Goal: Information Seeking & Learning: Learn about a topic

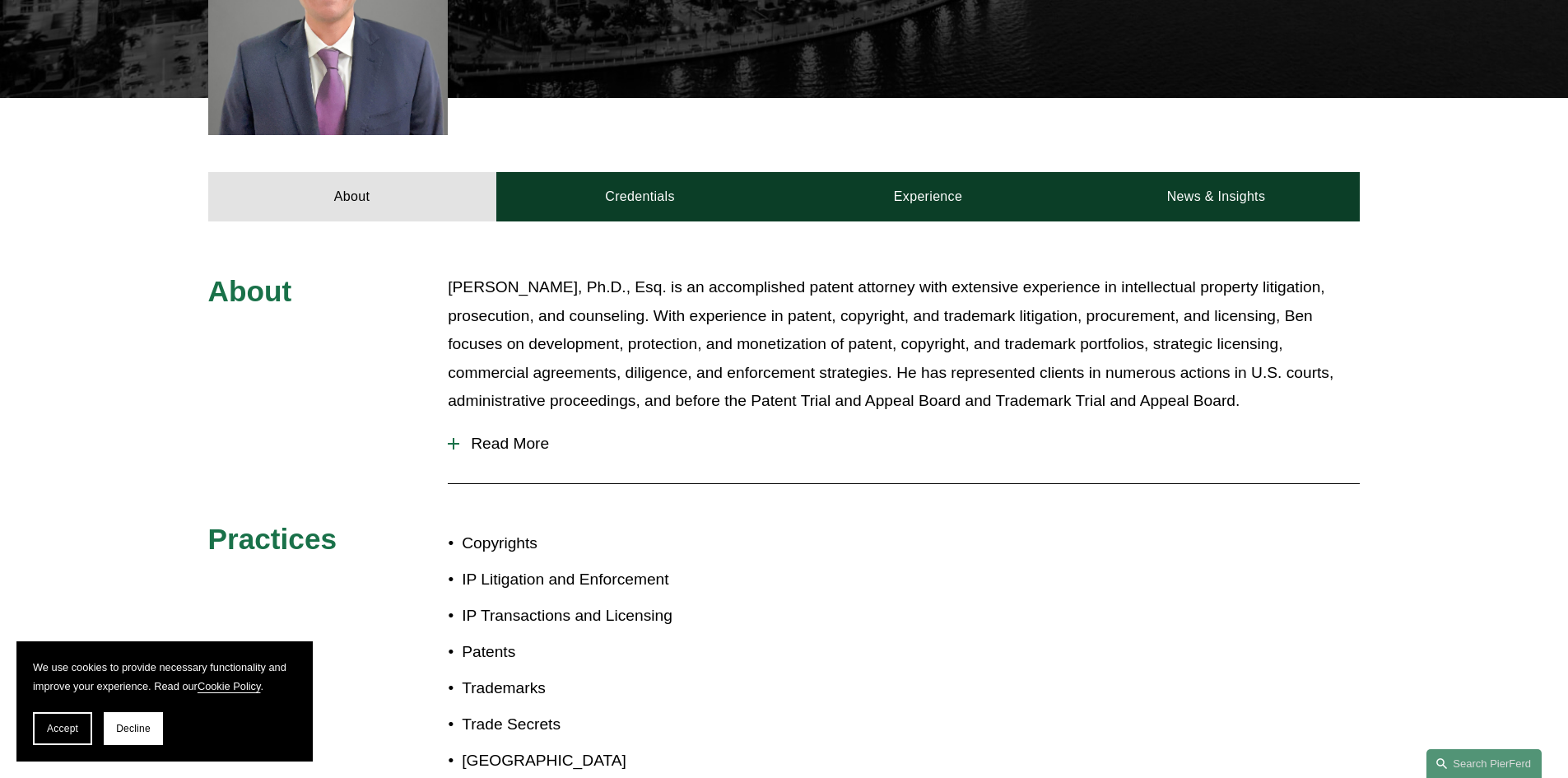
scroll to position [576, 0]
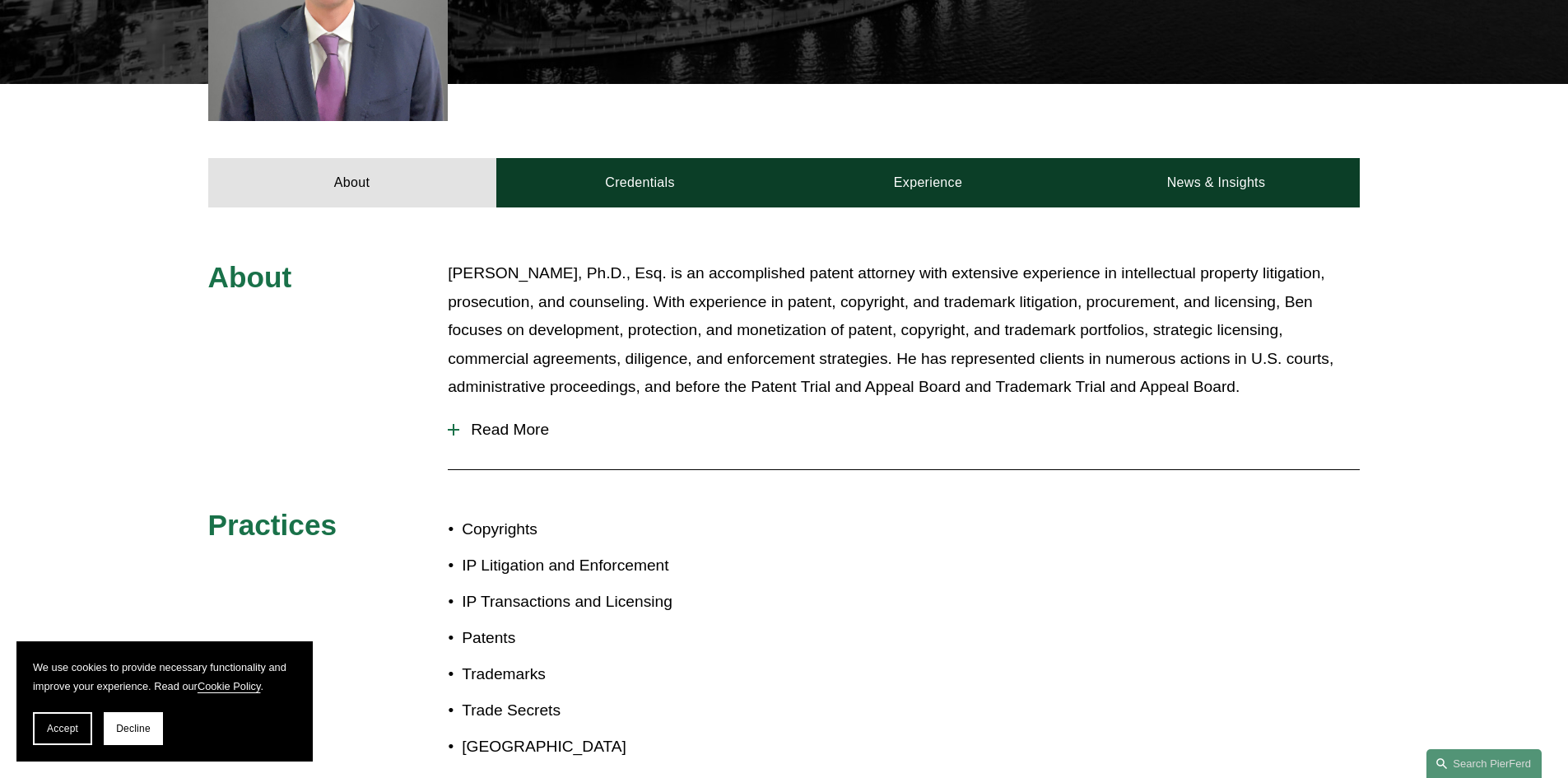
click at [579, 149] on div "About Credentials Experience News & Insights" at bounding box center [784, 145] width 1568 height 123
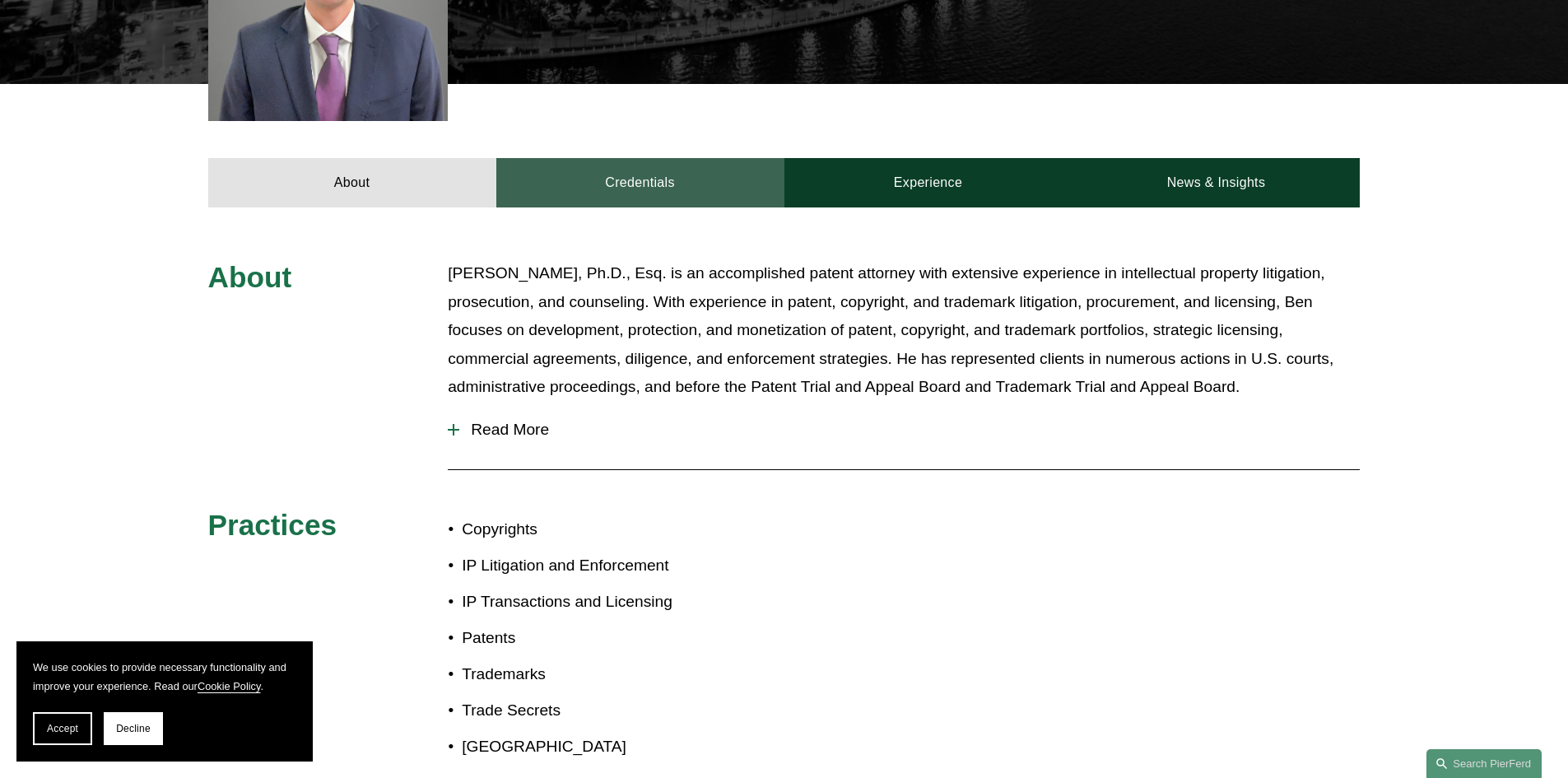
click at [593, 176] on link "Credentials" at bounding box center [640, 183] width 288 height 49
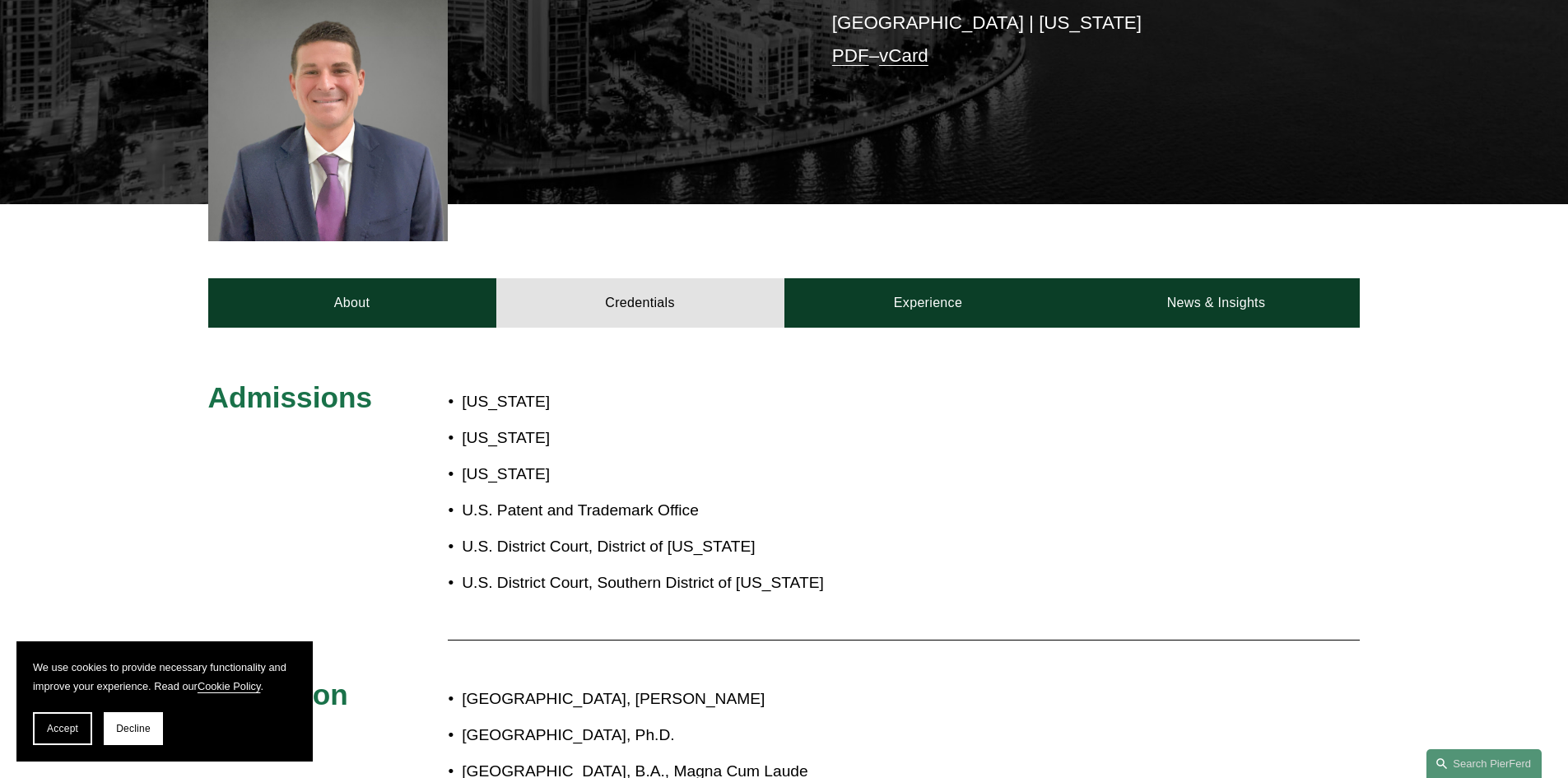
scroll to position [329, 0]
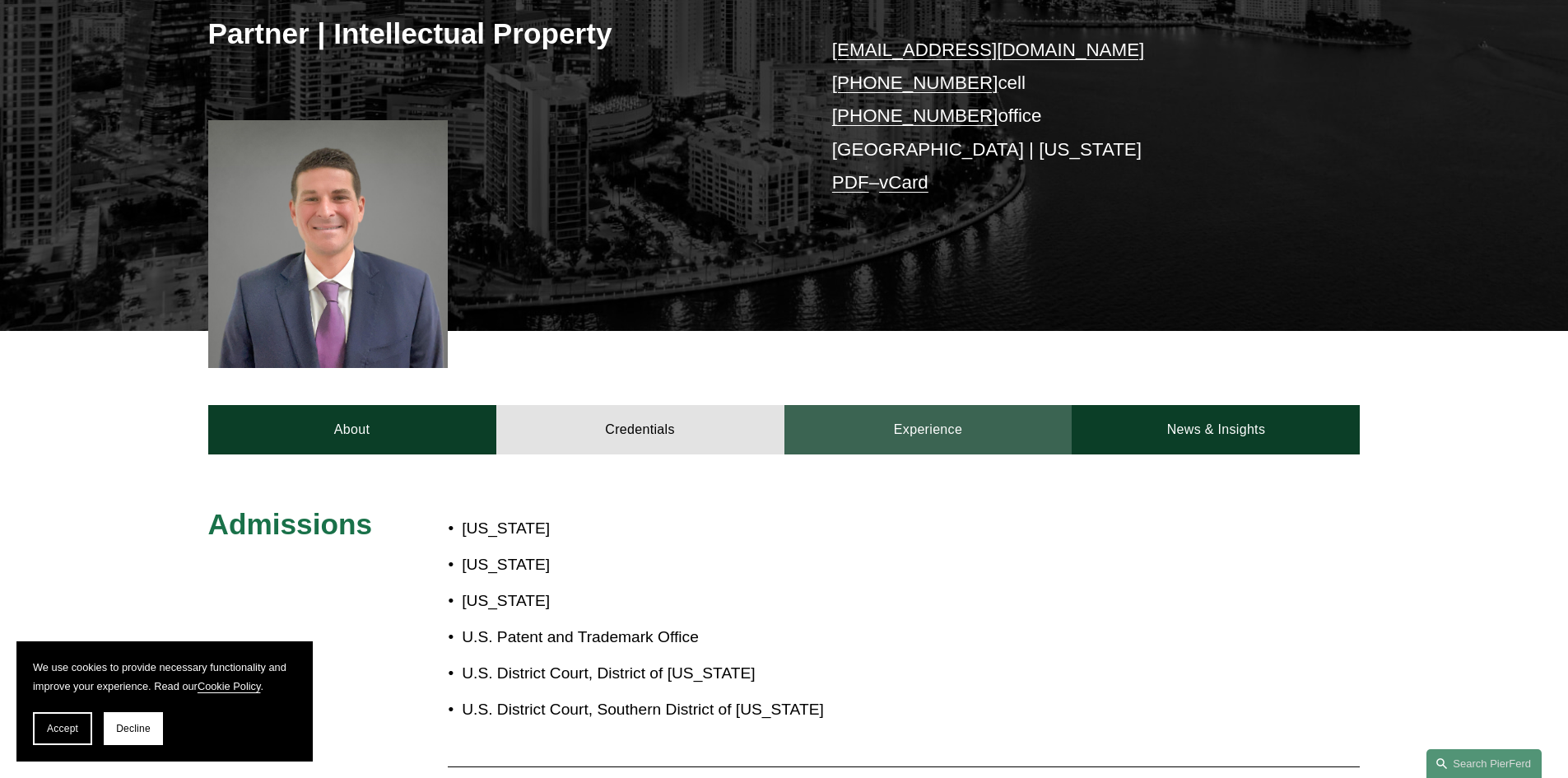
click at [1010, 446] on link "Experience" at bounding box center [929, 429] width 288 height 49
click at [909, 440] on link "Experience" at bounding box center [929, 429] width 288 height 49
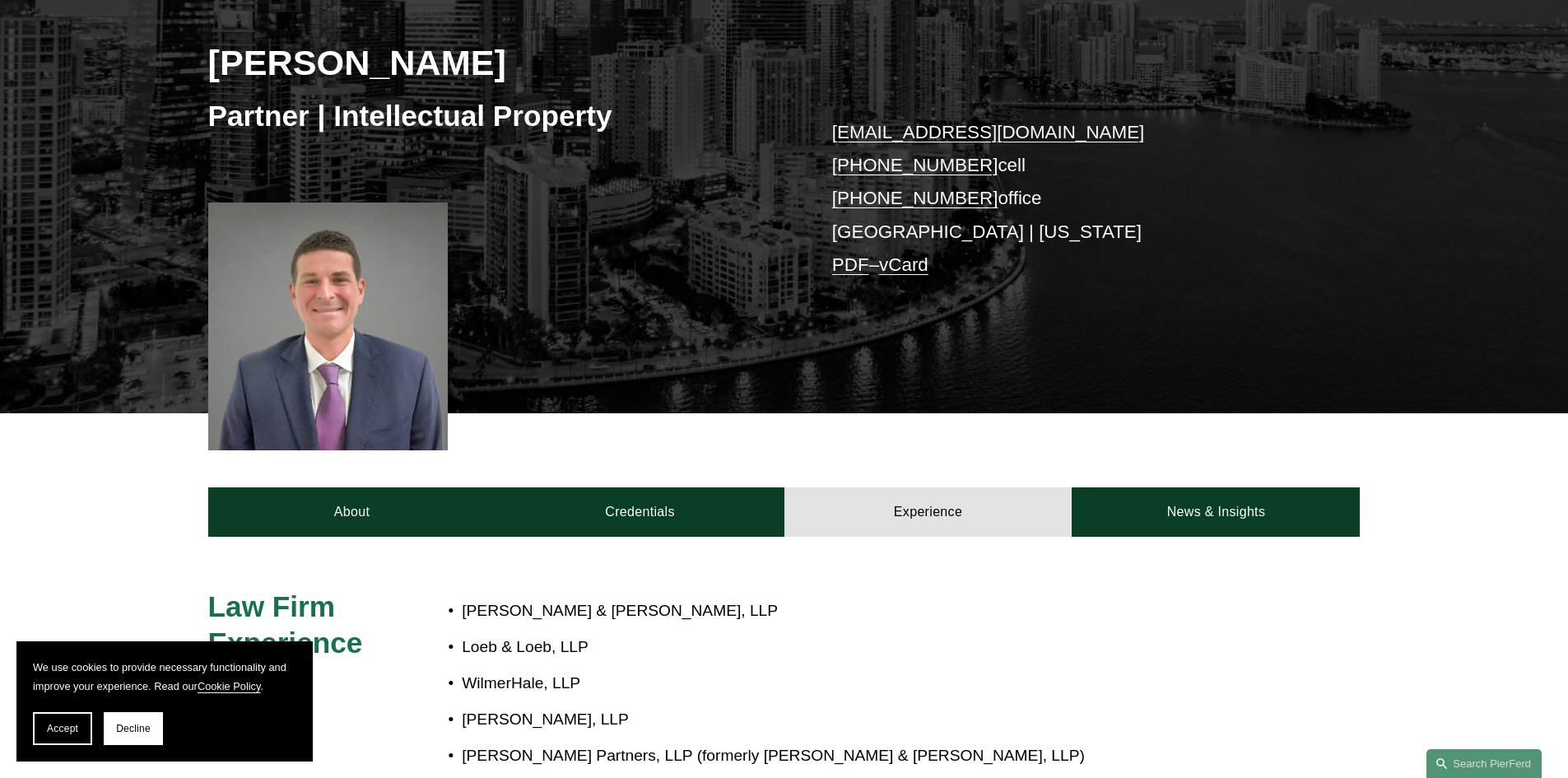
scroll to position [0, 0]
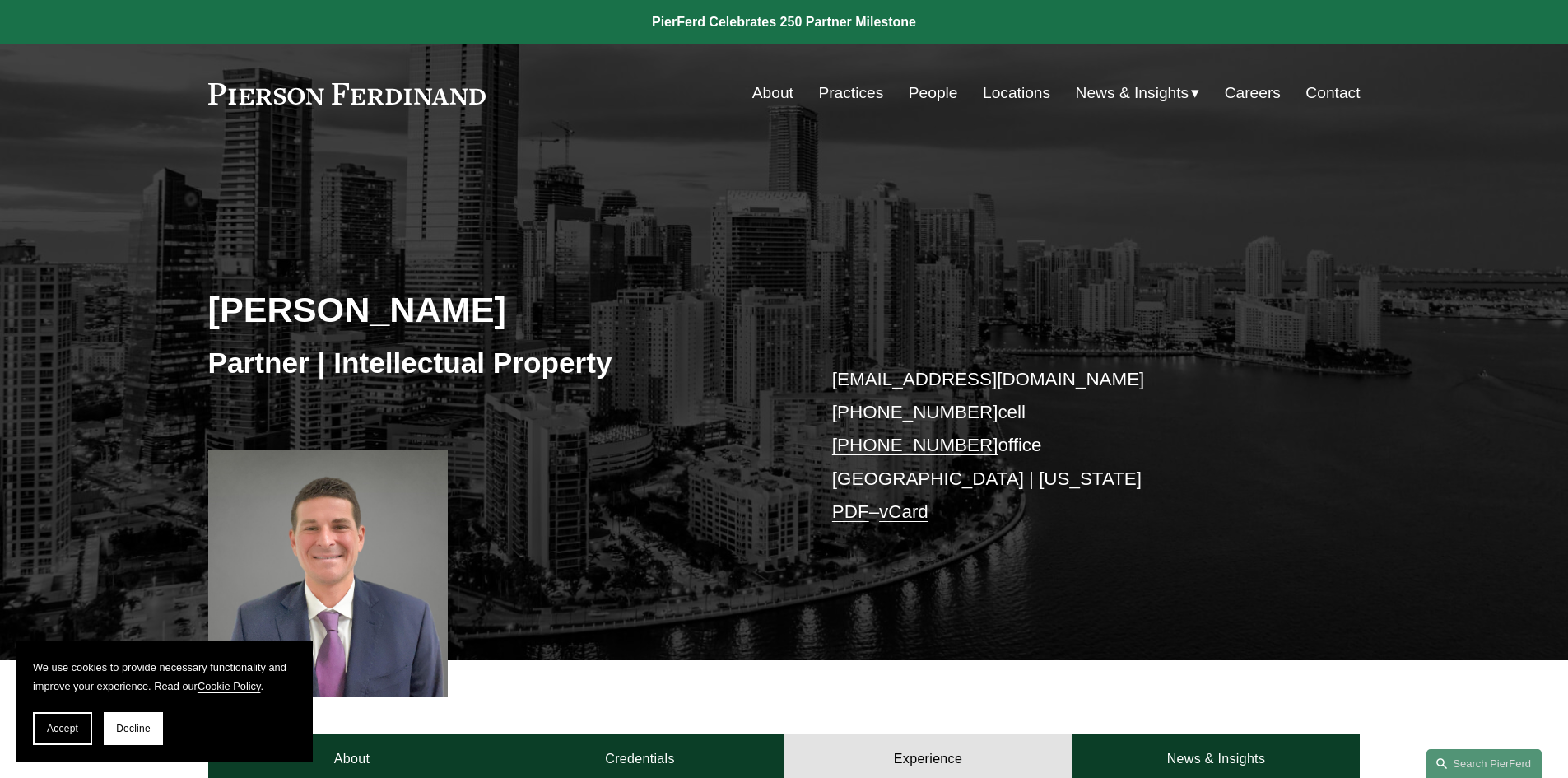
click at [910, 102] on link "People" at bounding box center [933, 92] width 49 height 31
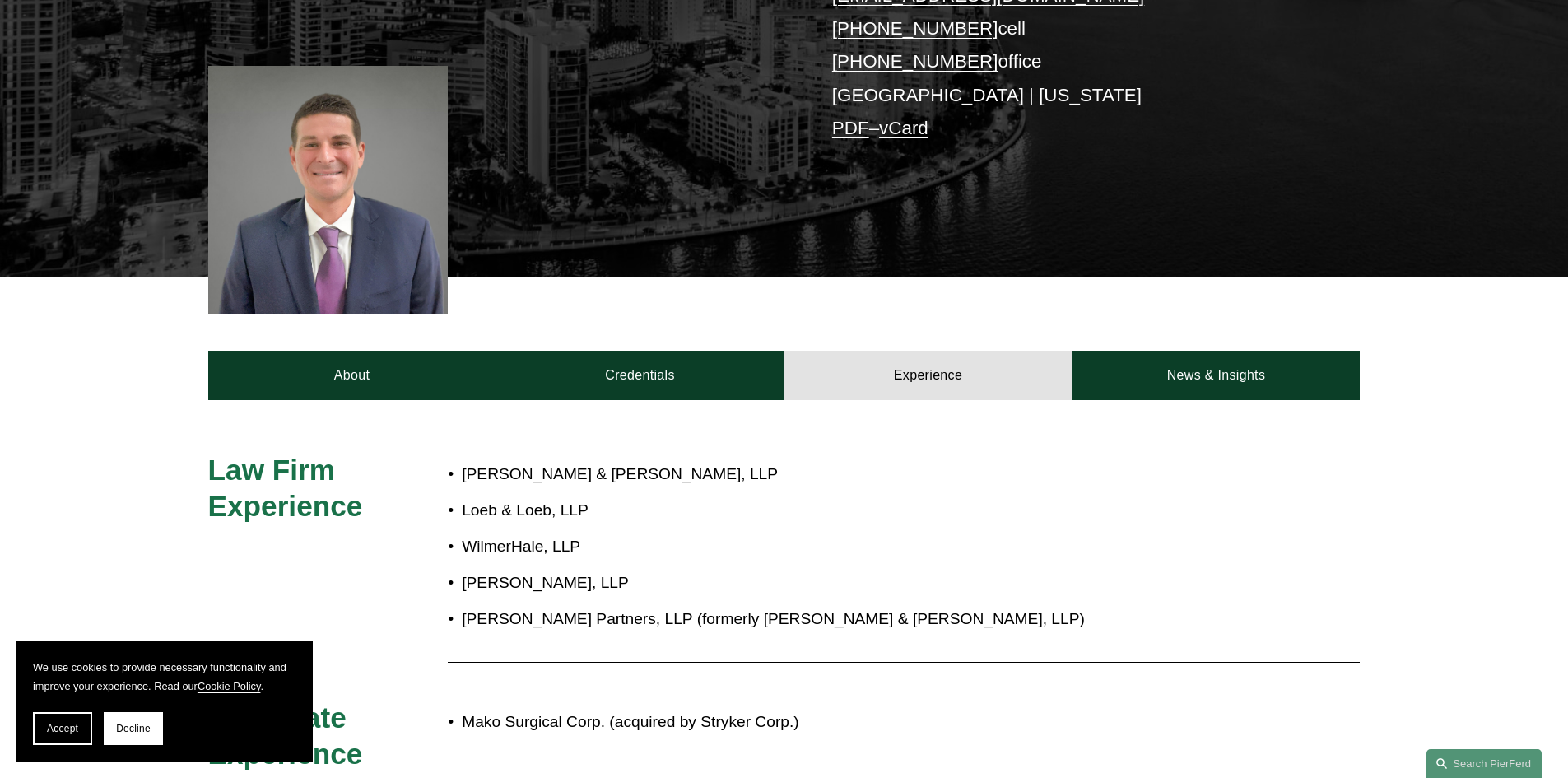
scroll to position [412, 0]
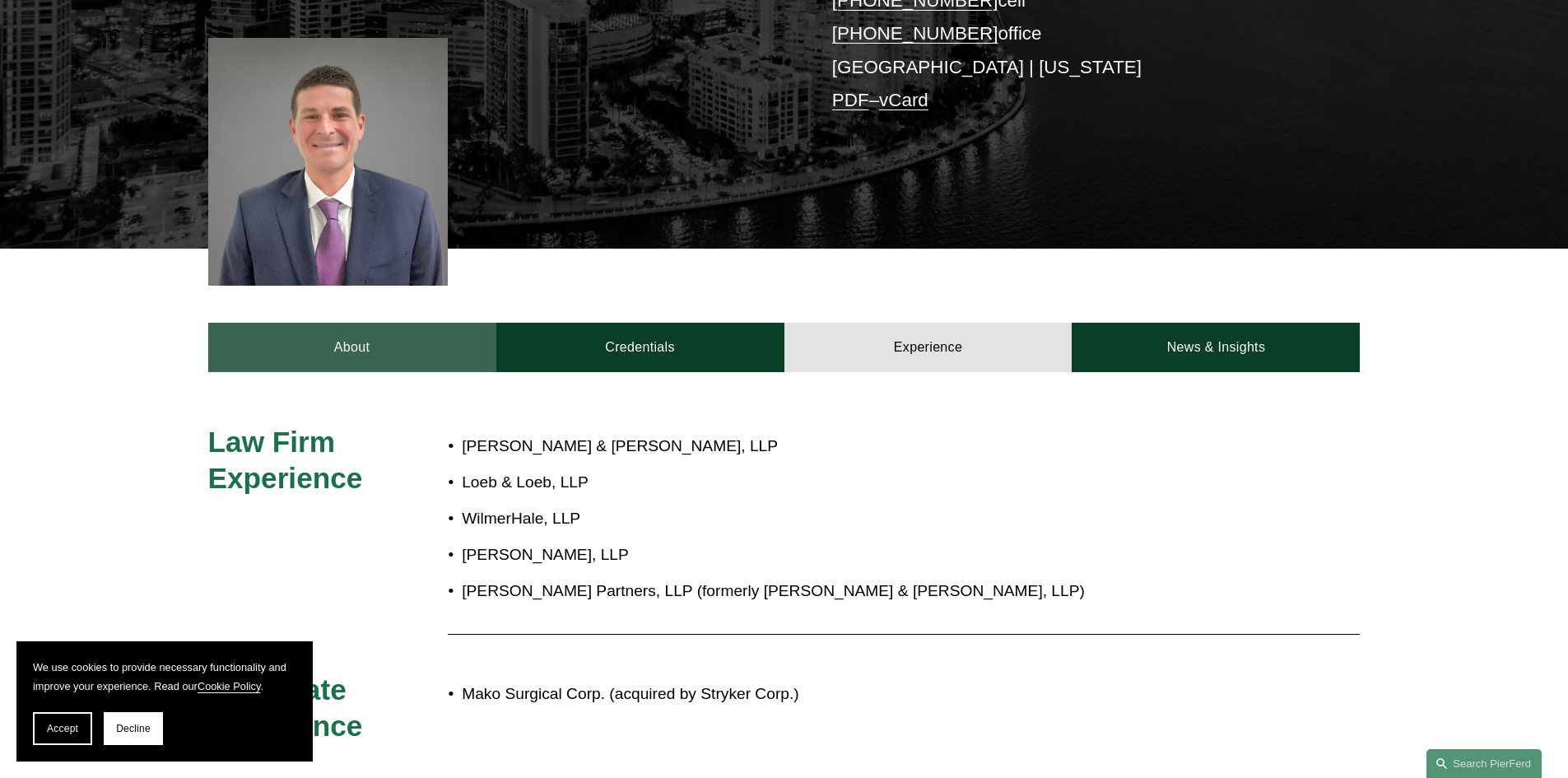
click at [423, 350] on link "About" at bounding box center [352, 347] width 288 height 49
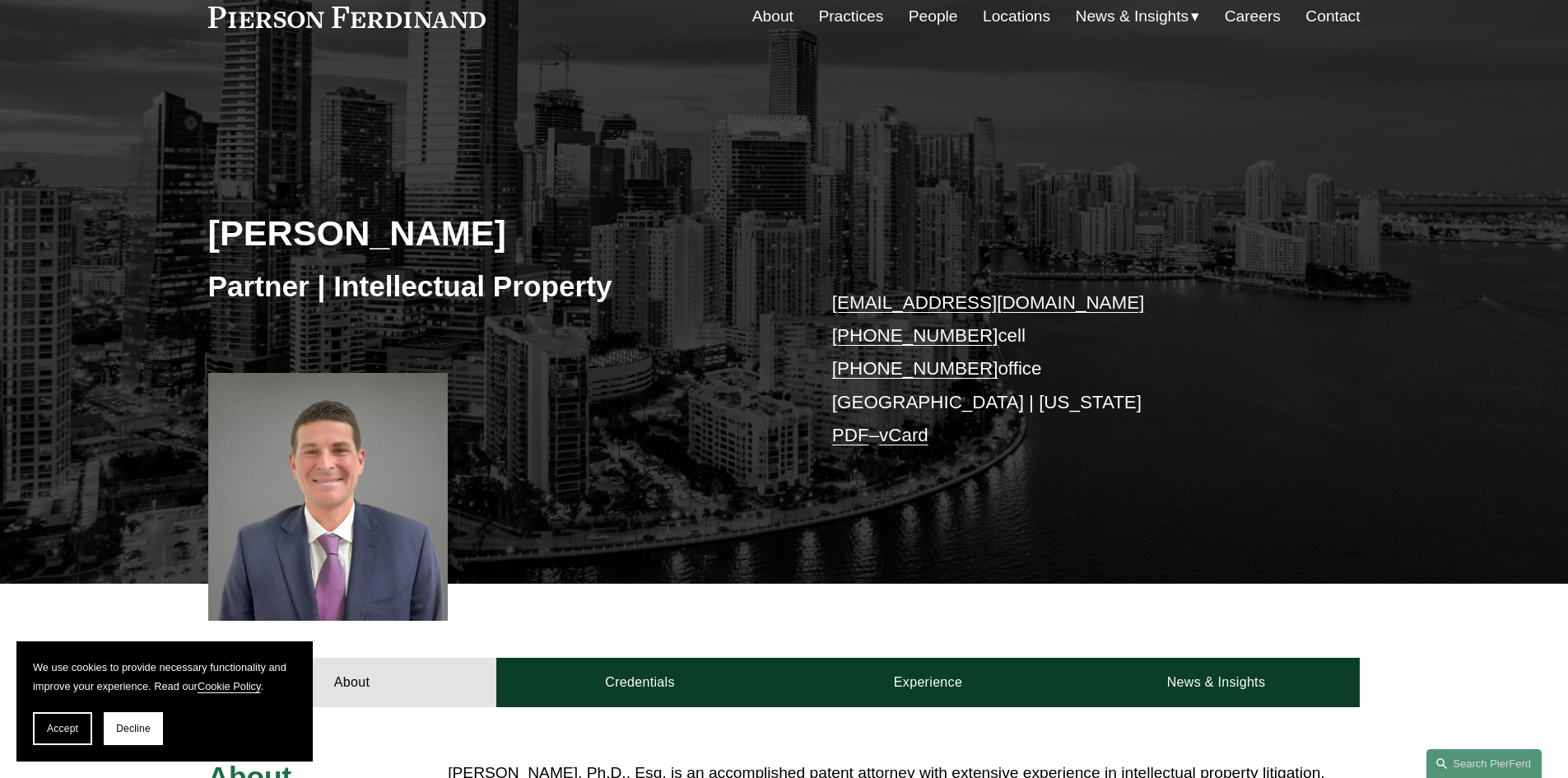
scroll to position [0, 0]
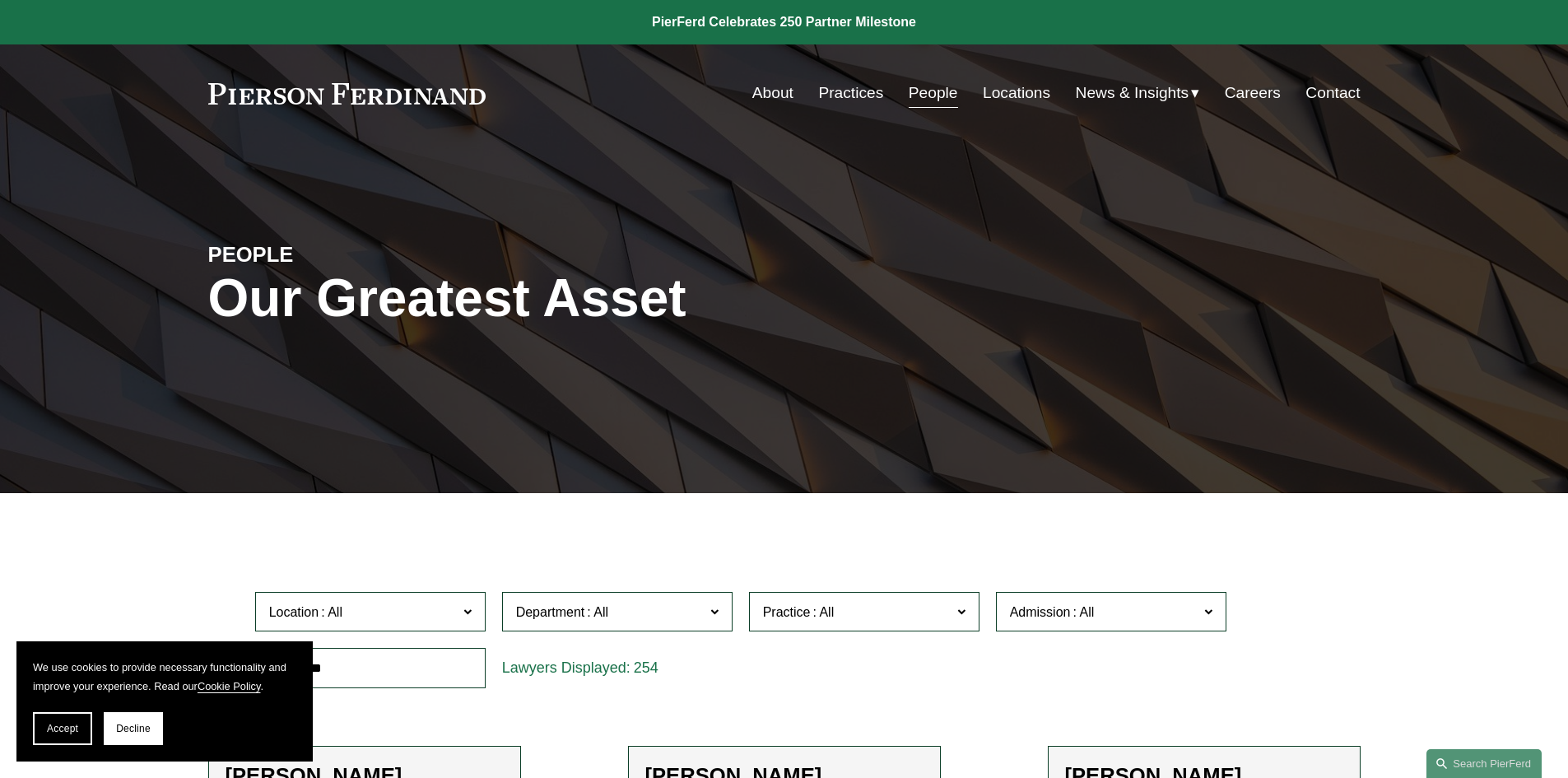
click at [801, 23] on link at bounding box center [784, 22] width 1568 height 44
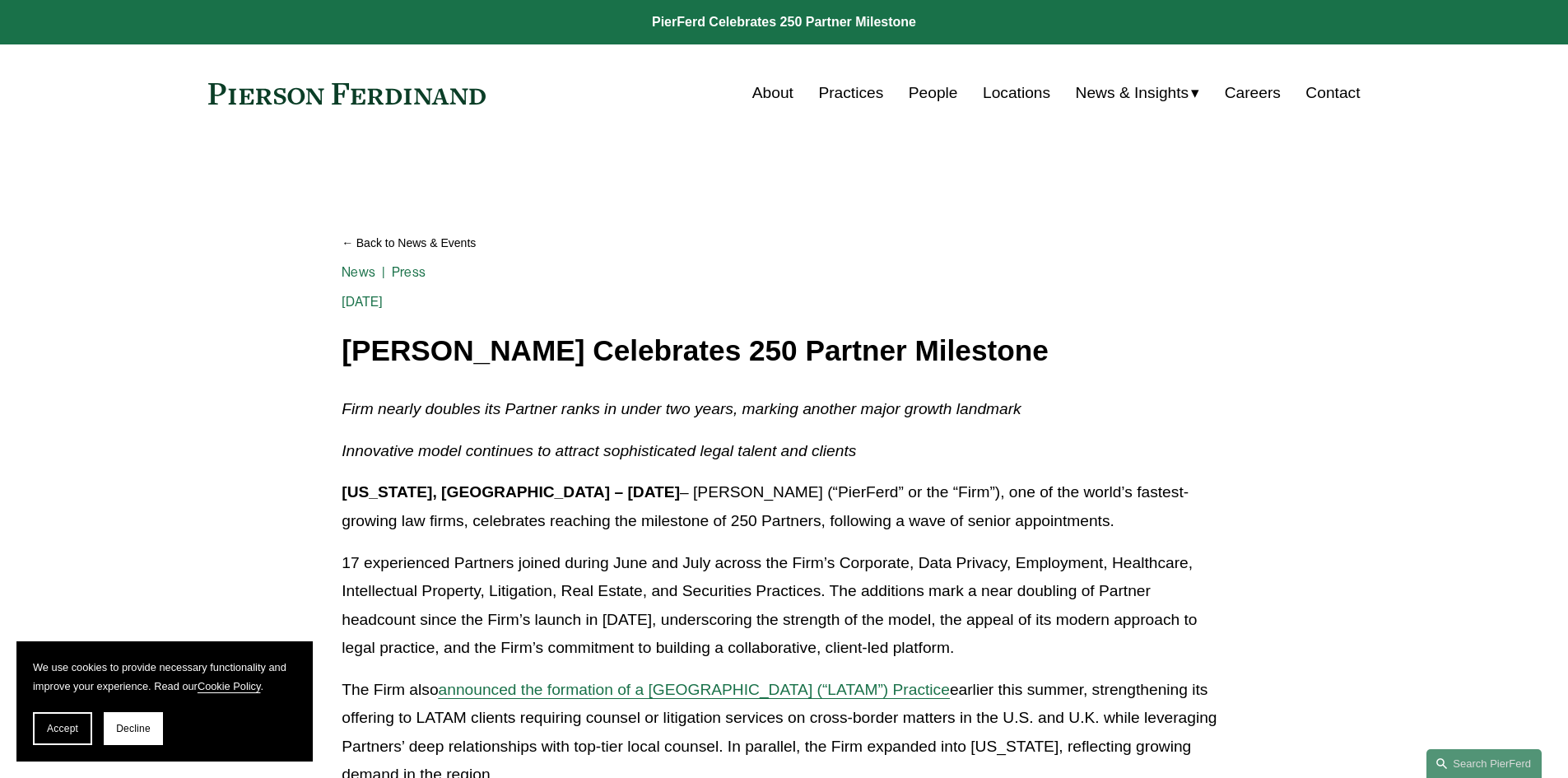
click at [911, 91] on link "People" at bounding box center [933, 92] width 49 height 31
